Goal: Find specific page/section: Find specific page/section

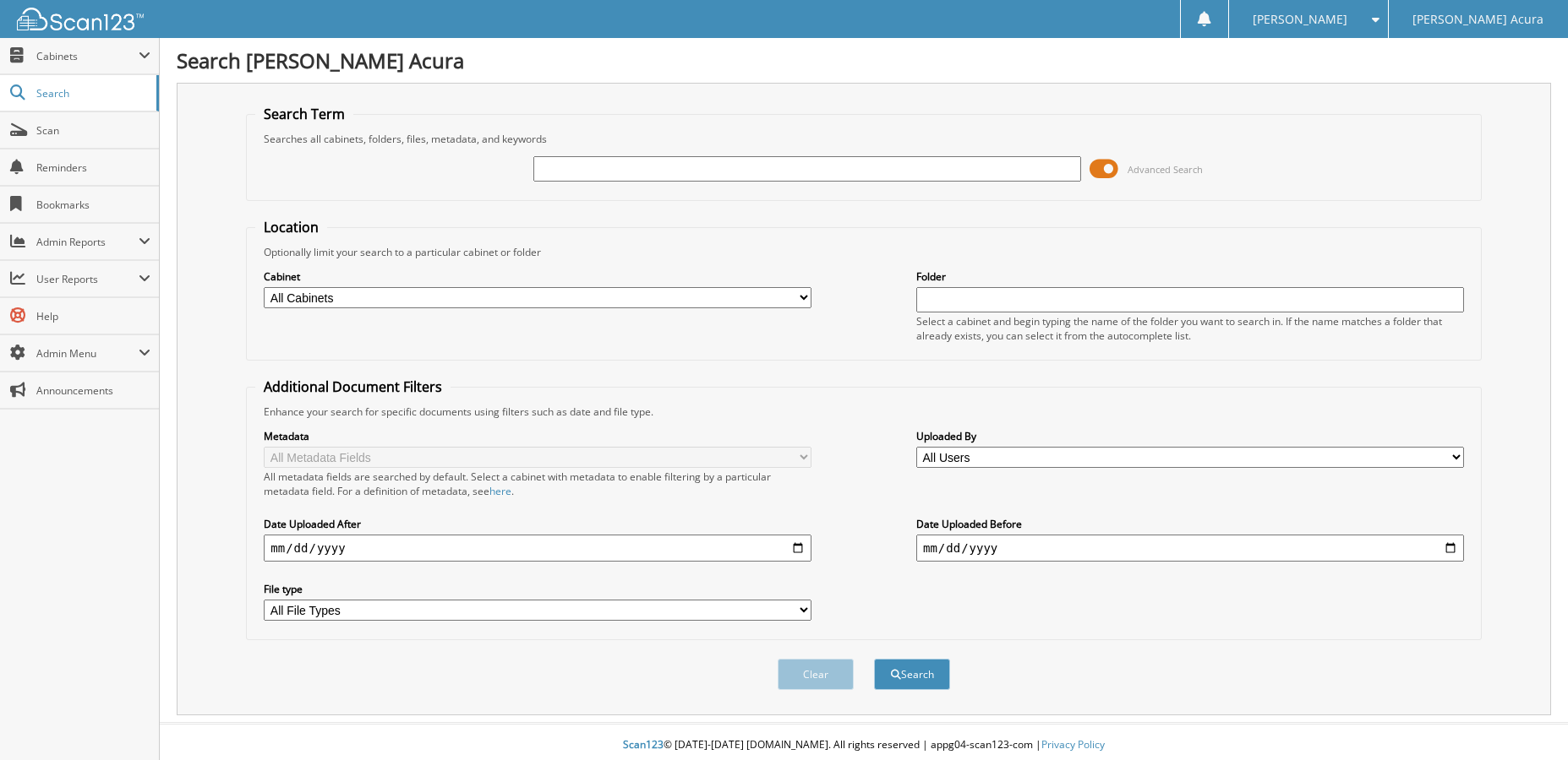
click at [613, 171] on input "text" at bounding box center [807, 168] width 547 height 25
type input "645988"
click at [874, 659] on button "Search" at bounding box center [911, 674] width 76 height 31
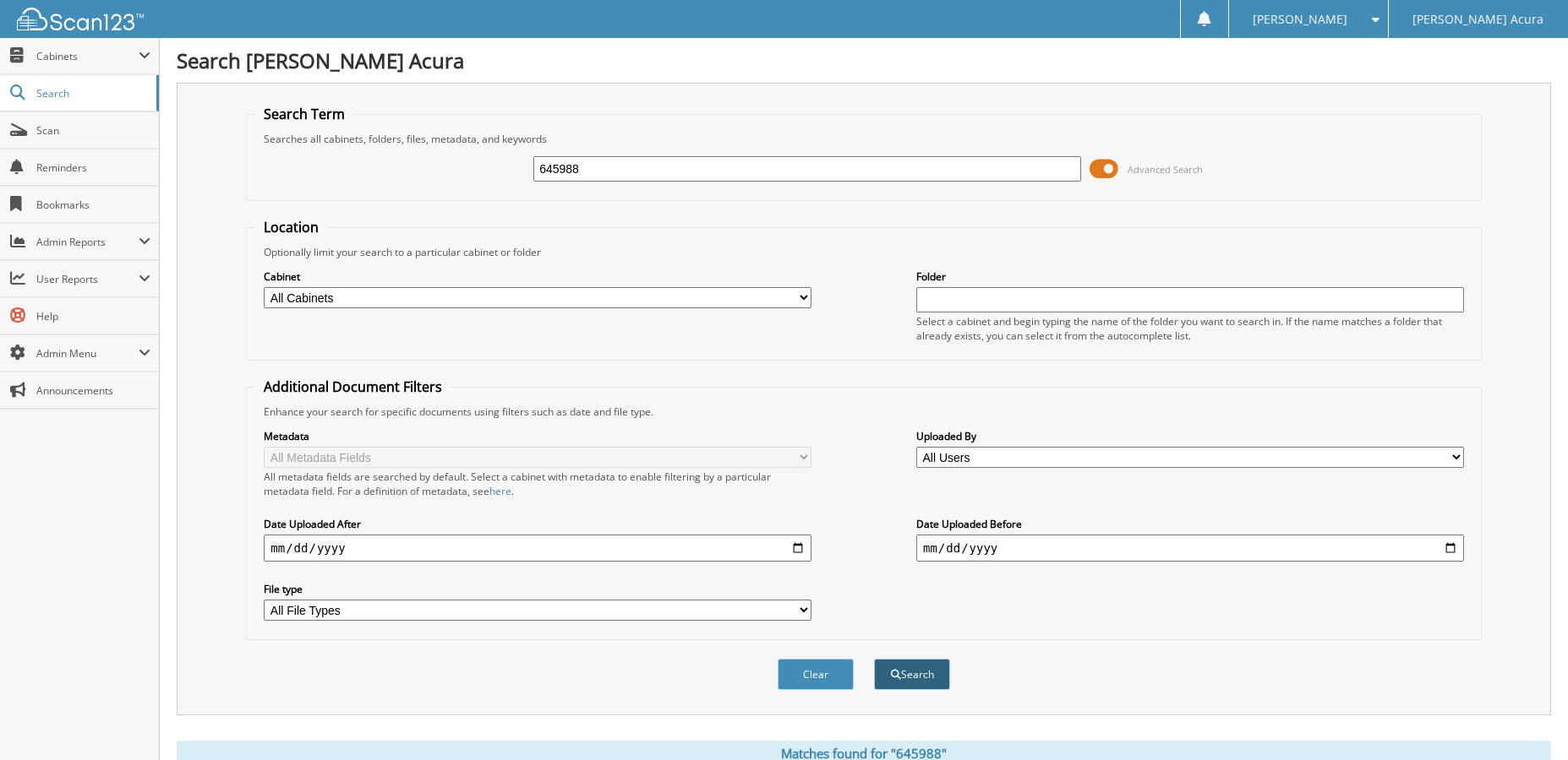
click at [926, 671] on button "Search" at bounding box center [911, 674] width 76 height 31
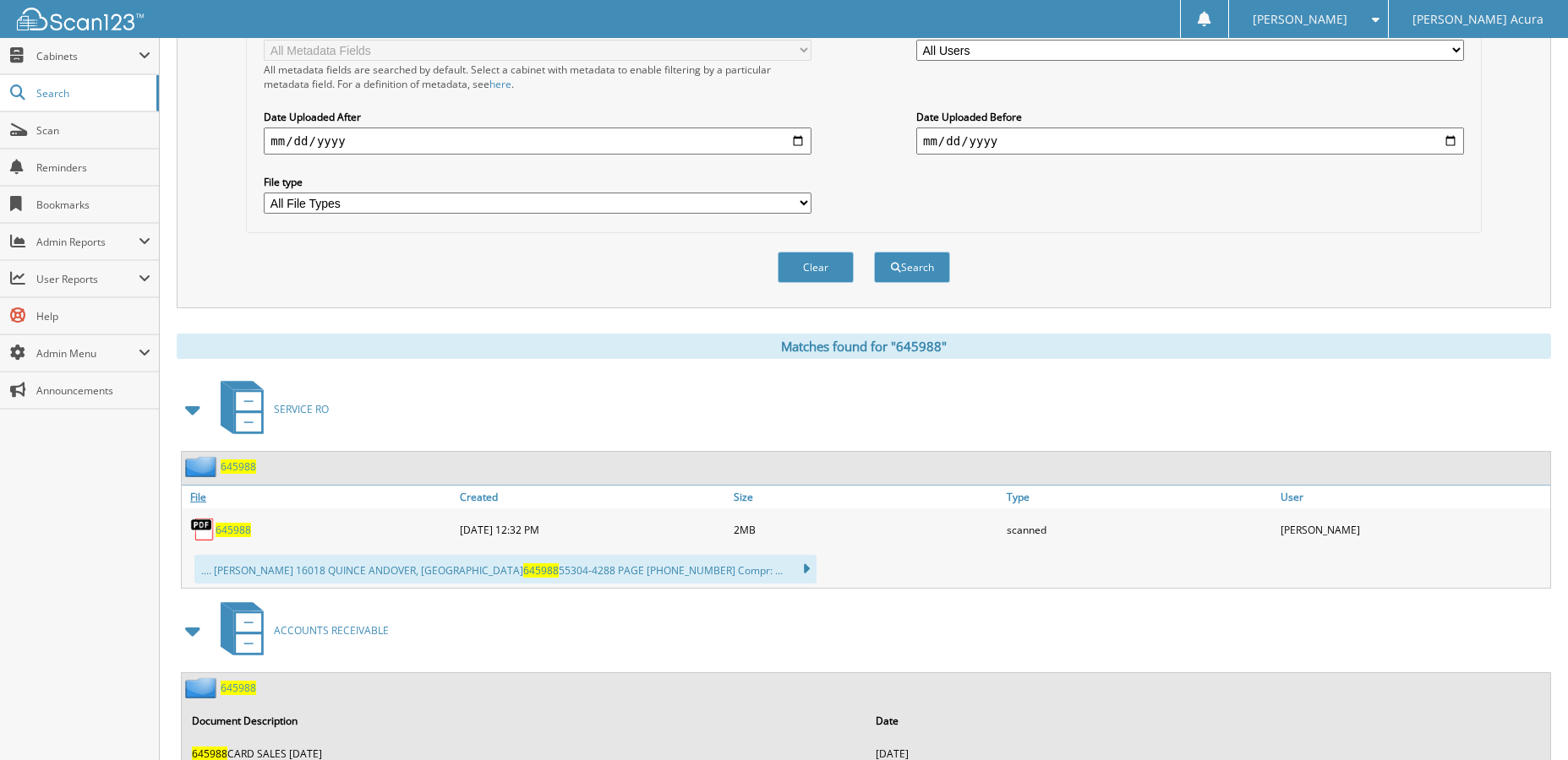
scroll to position [422, 0]
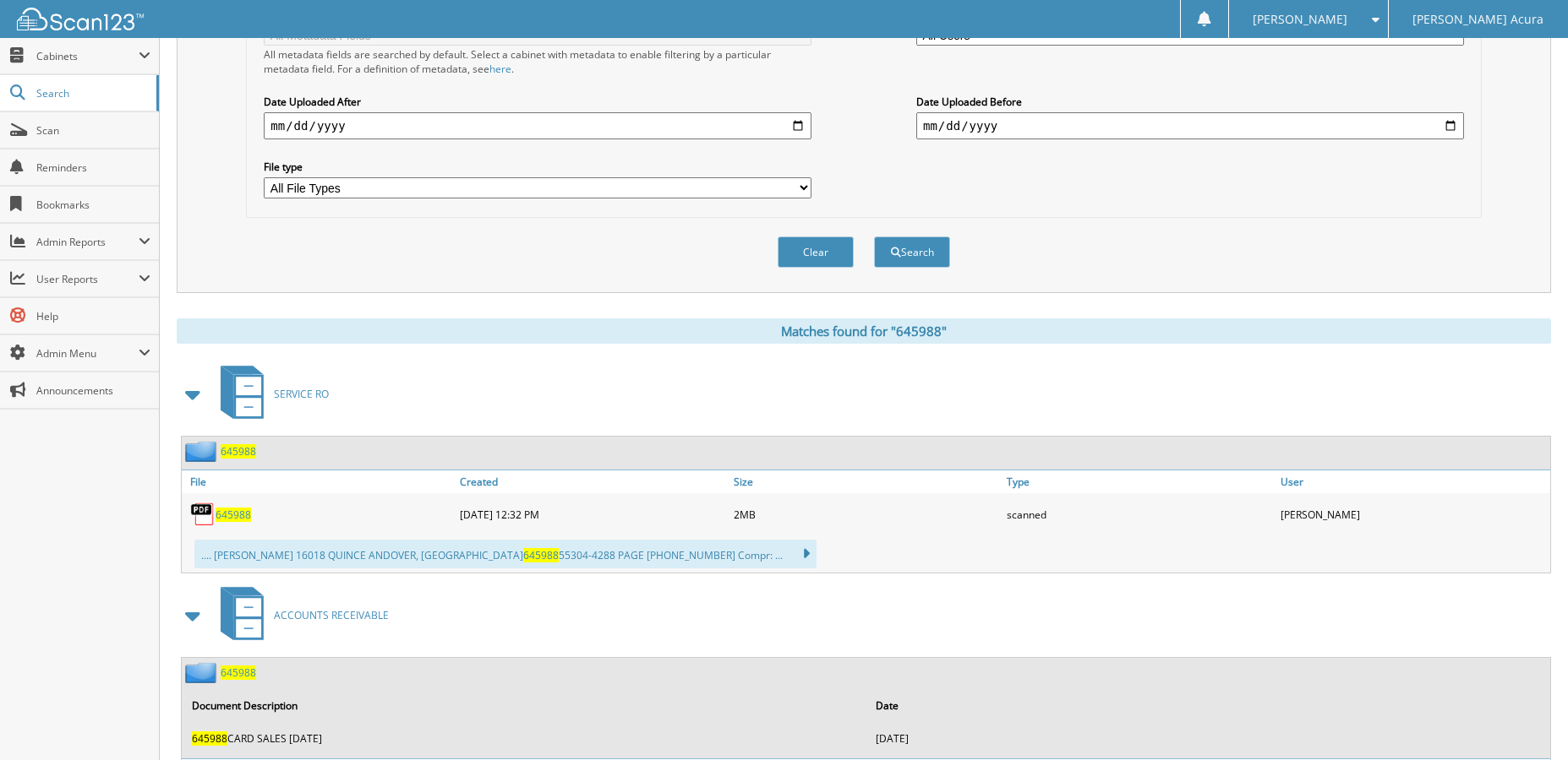
click at [247, 453] on span "645988" at bounding box center [238, 451] width 35 height 14
